Goal: Task Accomplishment & Management: Use online tool/utility

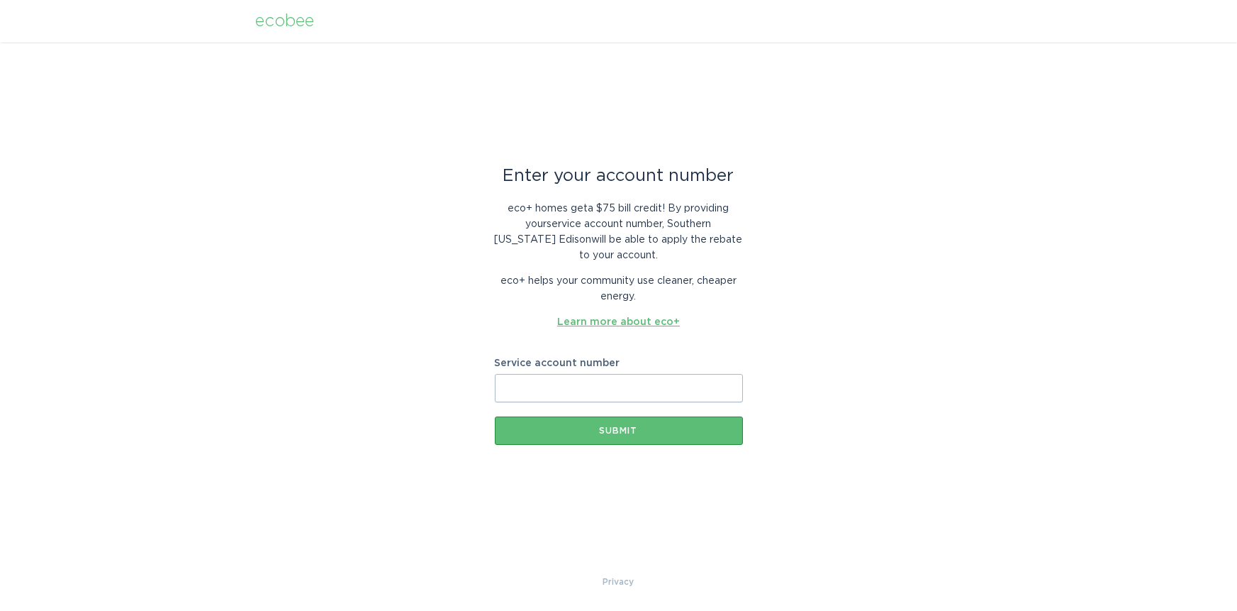
click at [608, 321] on link "Learn more about eco+" at bounding box center [618, 322] width 123 height 10
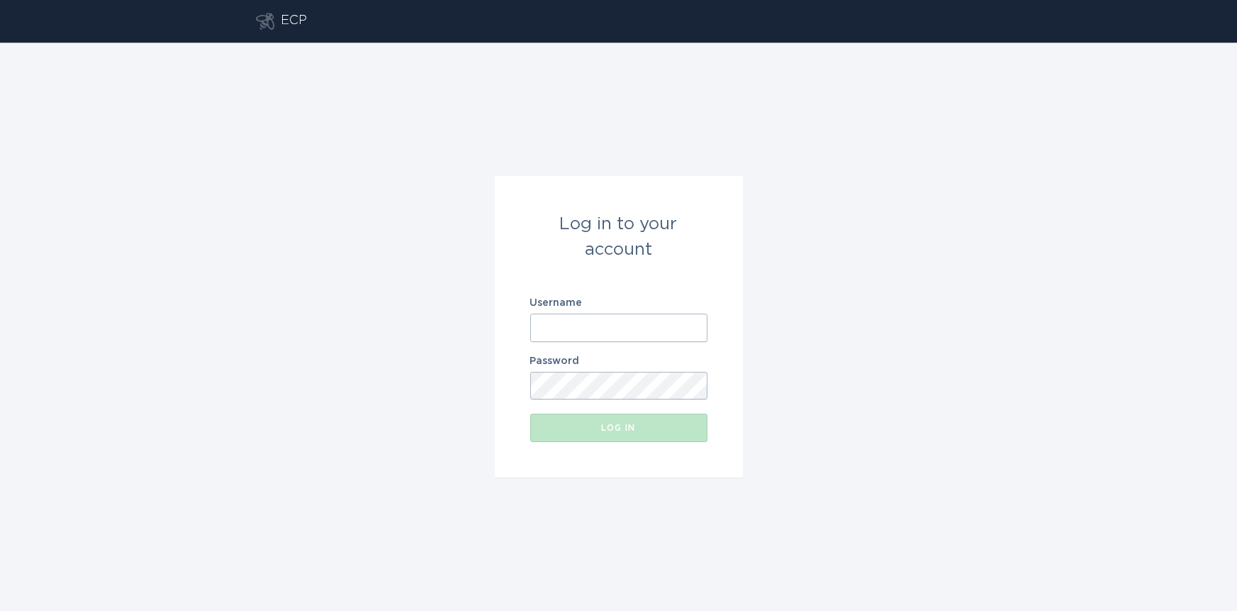
click at [603, 314] on input "Username" at bounding box center [618, 327] width 177 height 28
type input "daagar777@gmail.com"
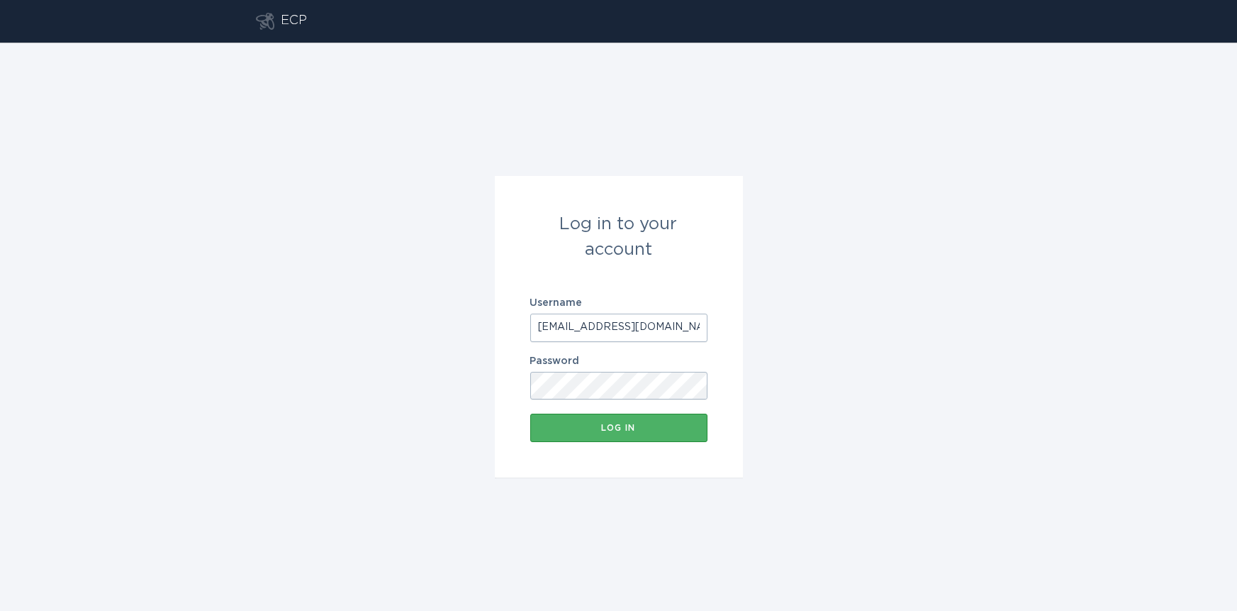
click at [608, 428] on div "Log in" at bounding box center [619, 427] width 163 height 9
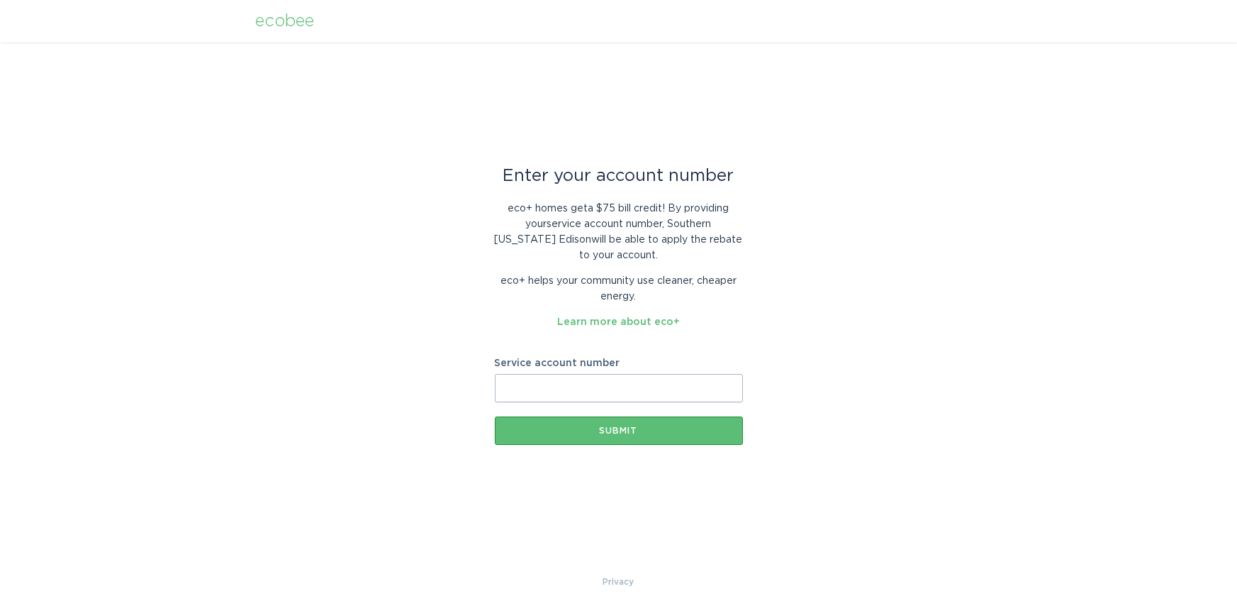
click at [548, 387] on input "Service account number" at bounding box center [619, 388] width 248 height 28
paste input "8016728470"
type input "8016728470"
click at [612, 431] on div "Submit" at bounding box center [619, 430] width 234 height 9
